Goal: Find specific page/section: Find specific page/section

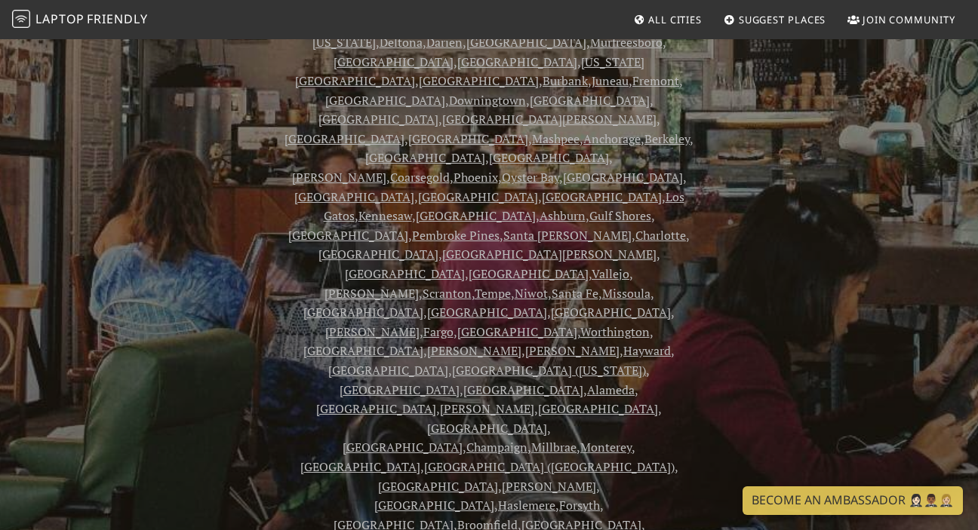
scroll to position [458, 0]
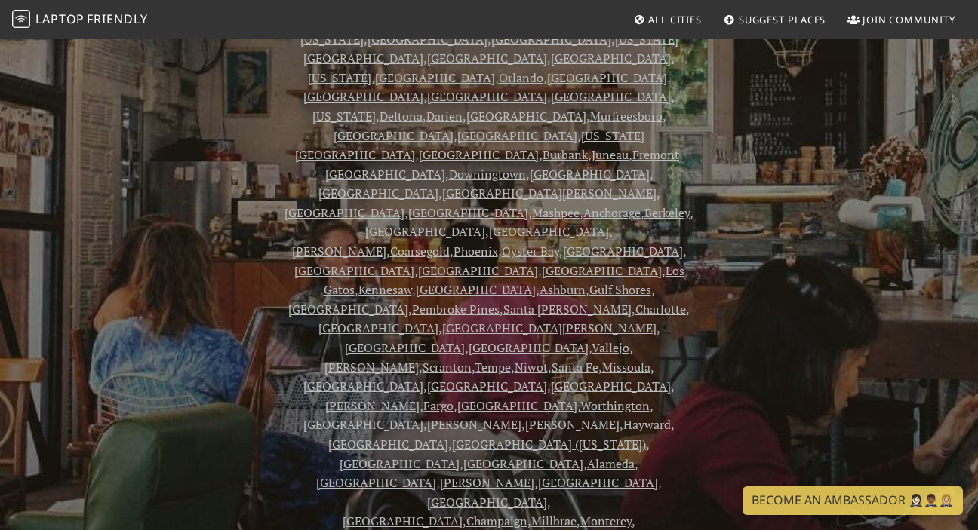
click at [121, 19] on span "Friendly" at bounding box center [117, 19] width 60 height 17
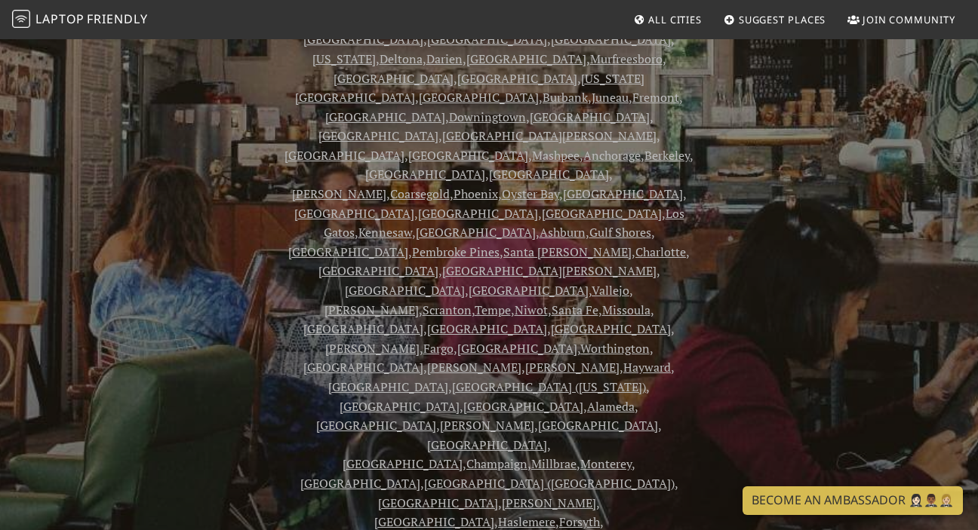
scroll to position [382, 0]
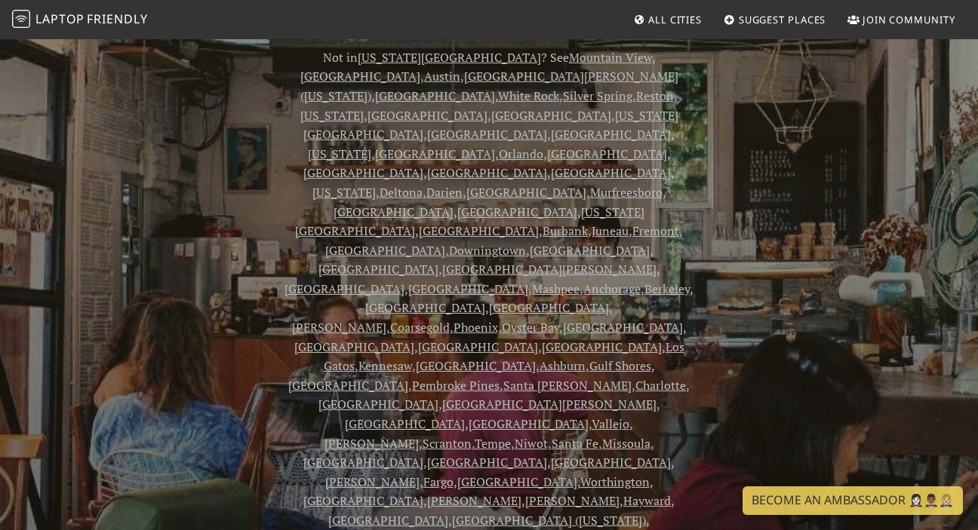
click at [684, 6] on link "All Cities" at bounding box center [667, 19] width 81 height 27
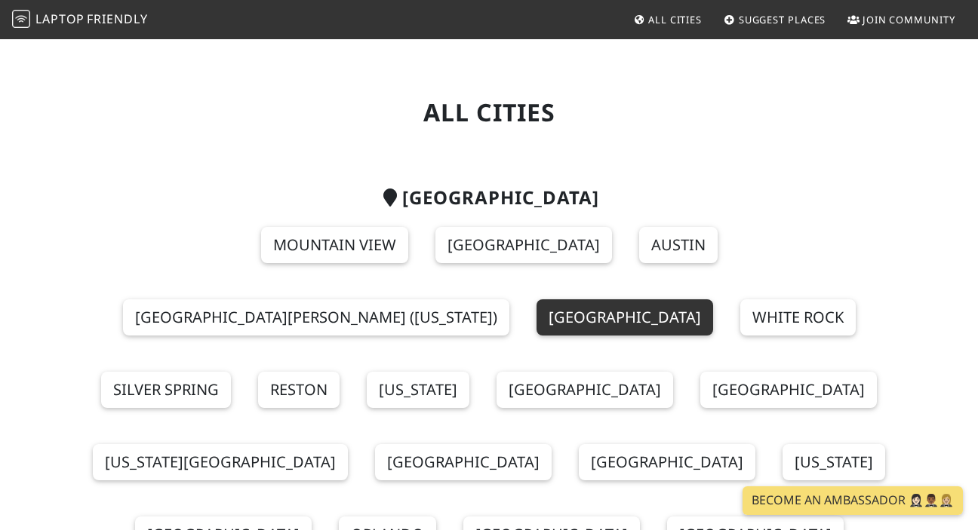
click at [713, 299] on link "[GEOGRAPHIC_DATA]" at bounding box center [624, 317] width 176 height 36
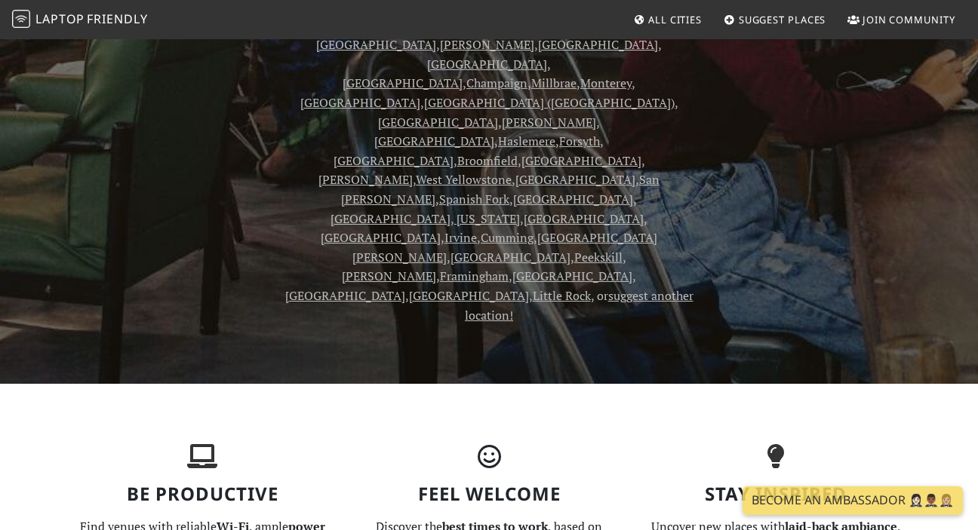
scroll to position [812, 0]
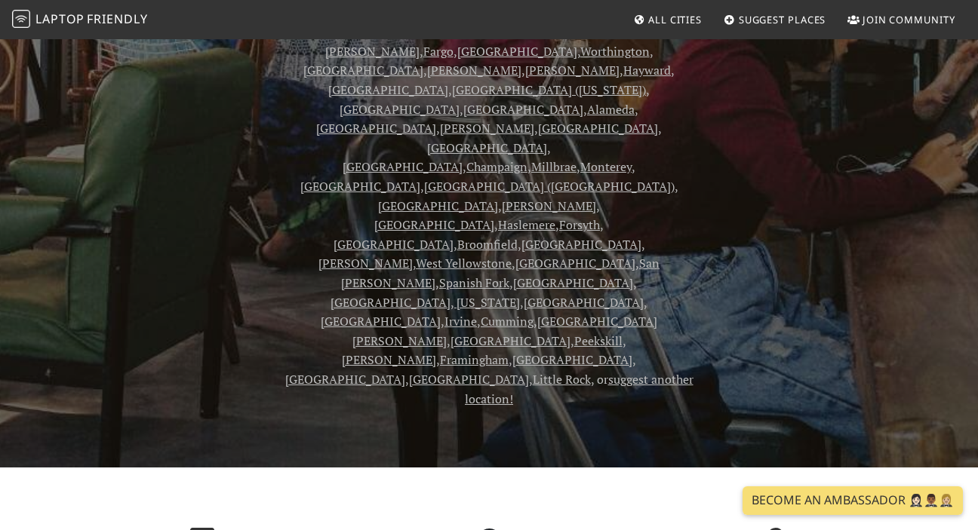
click at [770, 14] on span "Suggest Places" at bounding box center [781, 20] width 87 height 14
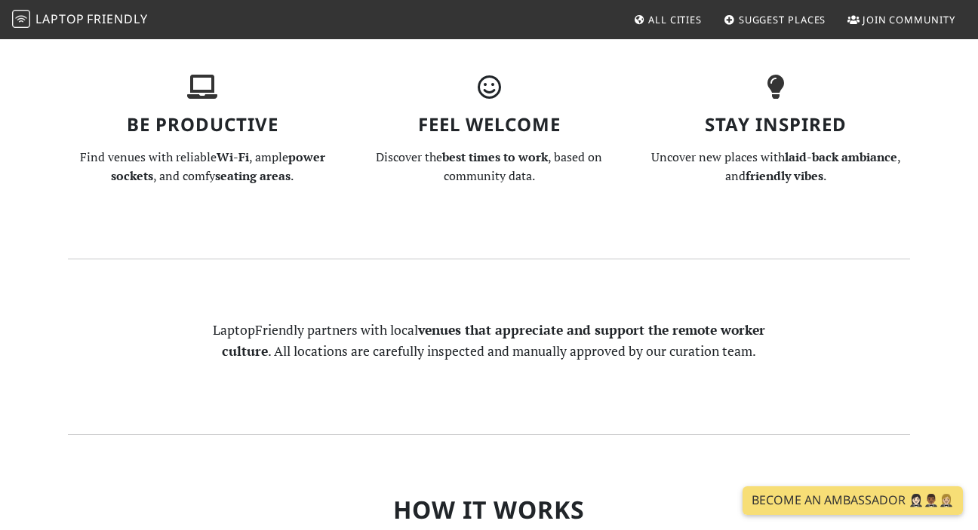
scroll to position [1238, 0]
